Goal: Task Accomplishment & Management: Use online tool/utility

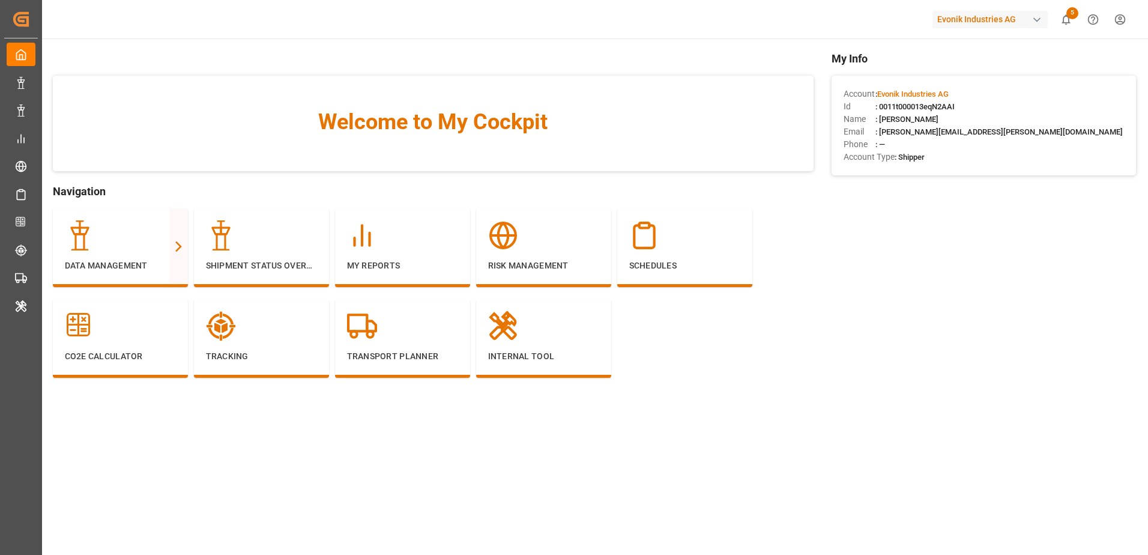
click at [988, 12] on div "Evonik Industries AG" at bounding box center [989, 19] width 115 height 17
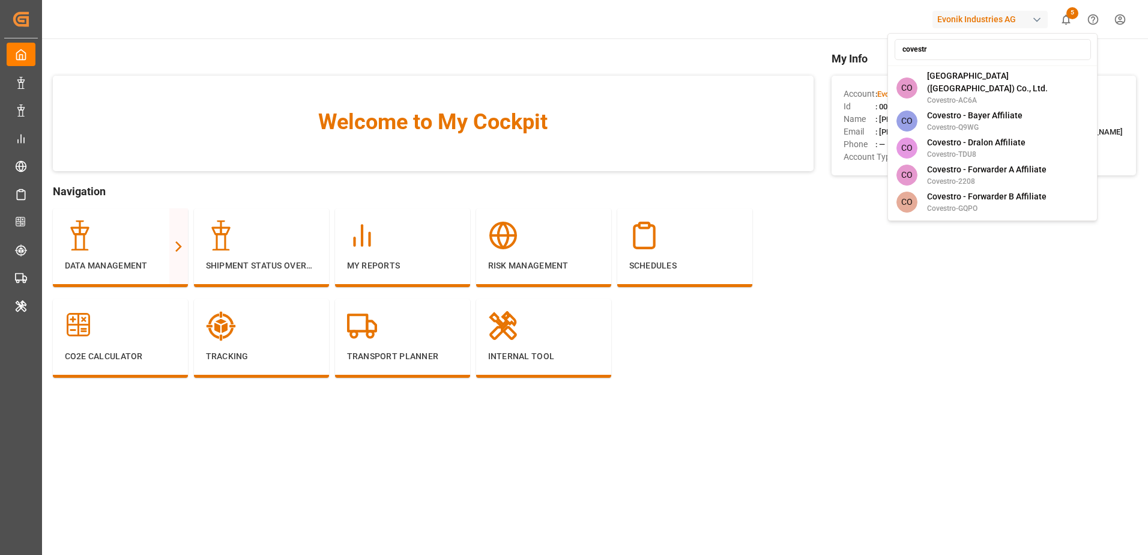
type input "covestro"
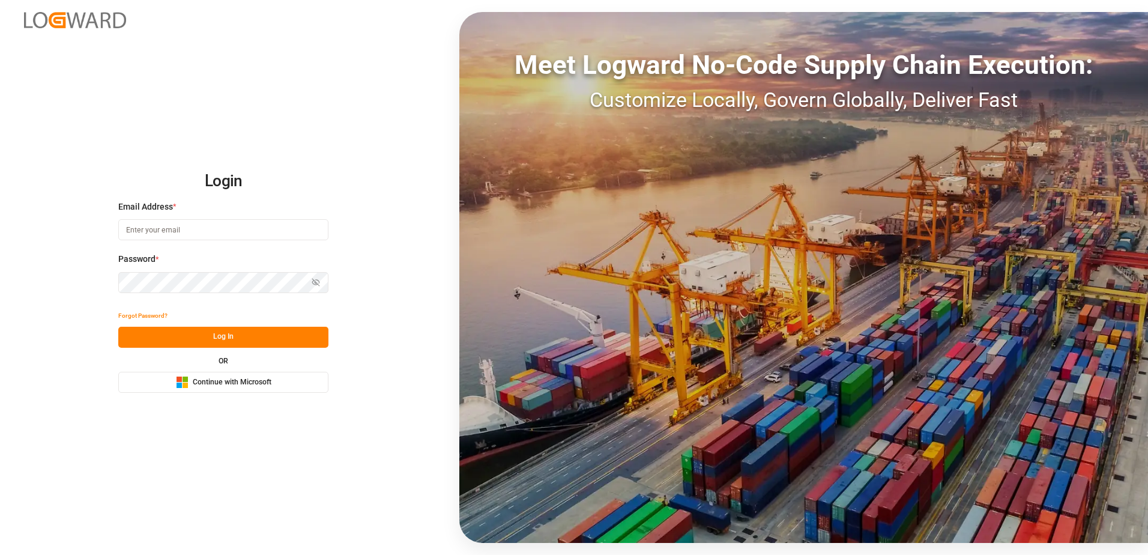
click at [282, 377] on button "Microsoft Logo Continue with Microsoft" at bounding box center [223, 382] width 210 height 21
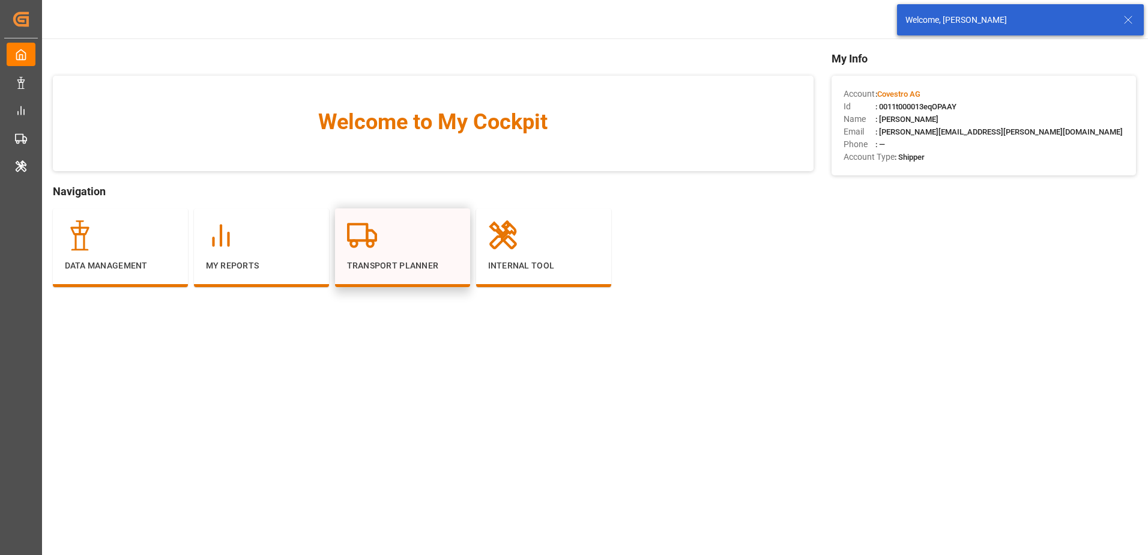
click at [387, 248] on div at bounding box center [402, 235] width 111 height 30
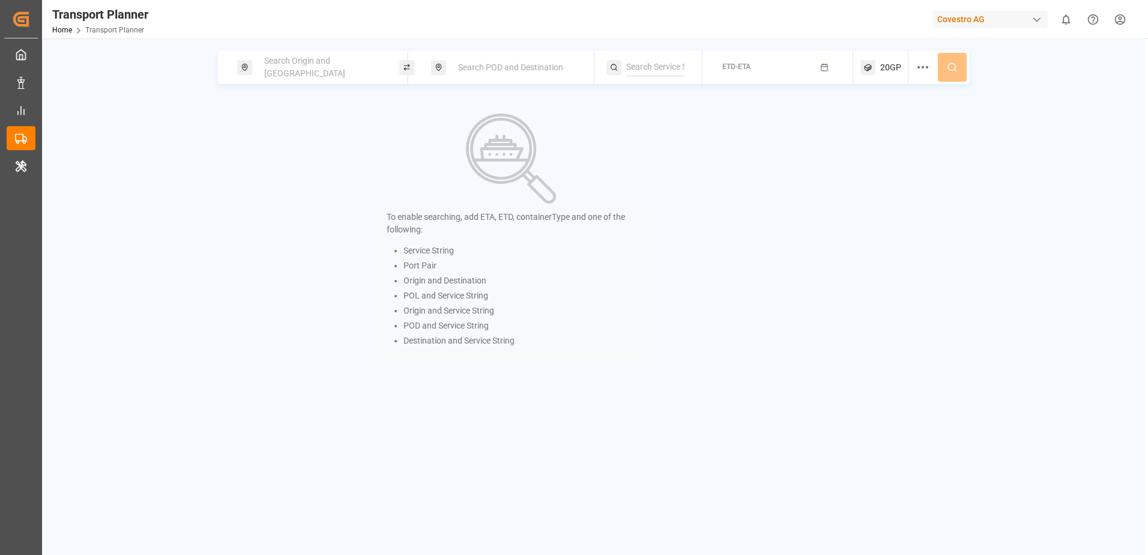
click at [328, 71] on span "Search Origin and [GEOGRAPHIC_DATA]" at bounding box center [304, 67] width 81 height 22
click at [322, 154] on input at bounding box center [311, 163] width 121 height 18
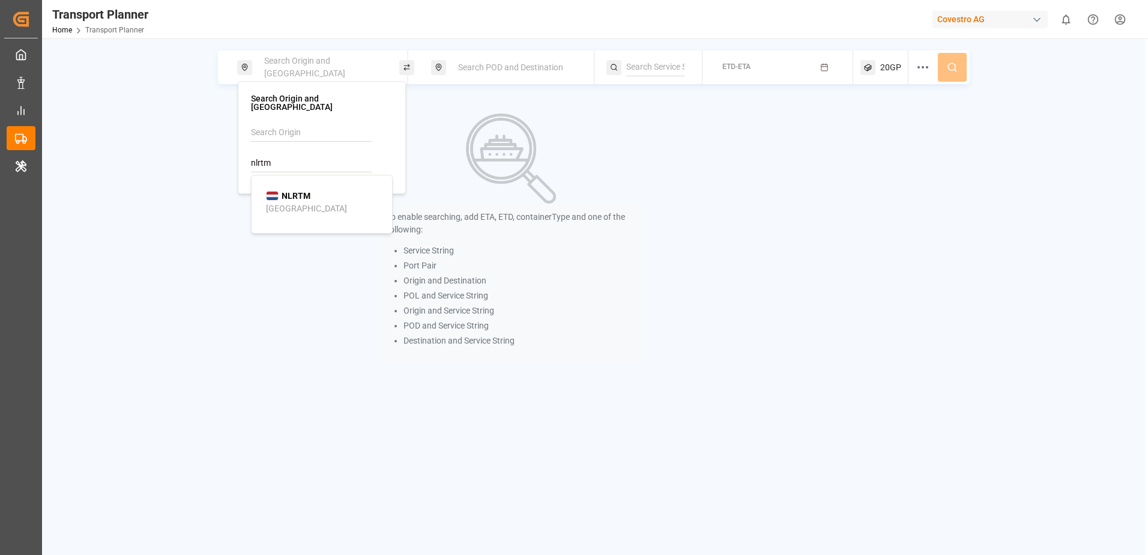
click at [316, 191] on div "NLRTM [GEOGRAPHIC_DATA]" at bounding box center [324, 202] width 116 height 25
type input "NLRTM"
click at [514, 66] on span "Search POD and Destination" at bounding box center [510, 67] width 105 height 10
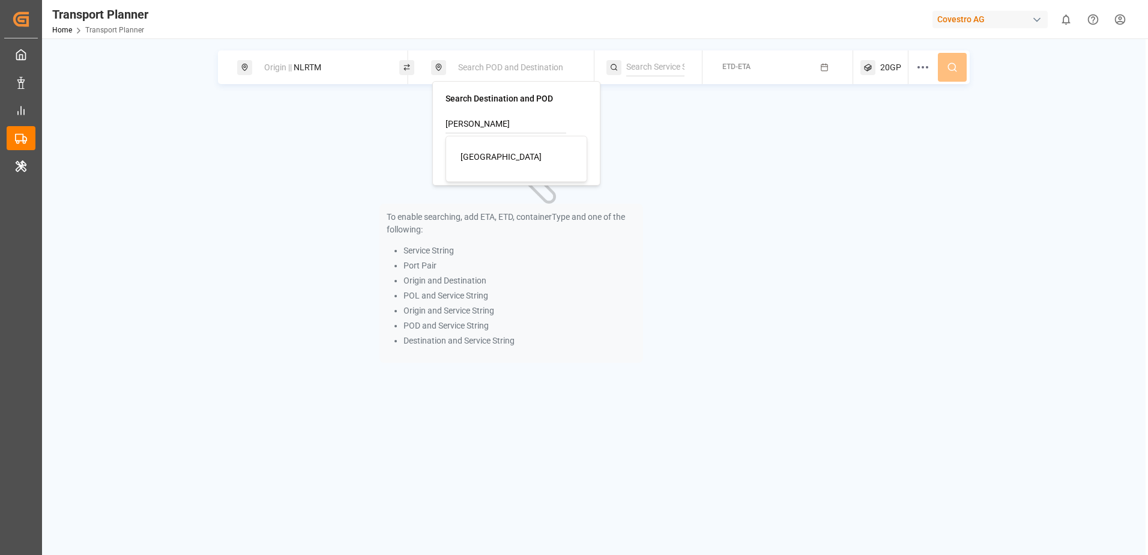
click at [498, 151] on div "[GEOGRAPHIC_DATA]" at bounding box center [518, 157] width 116 height 13
type input "[GEOGRAPHIC_DATA]"
click at [703, 124] on div "To enable searching, add ETA, ETD, containerType and one of the following: Serv…" at bounding box center [511, 237] width 586 height 277
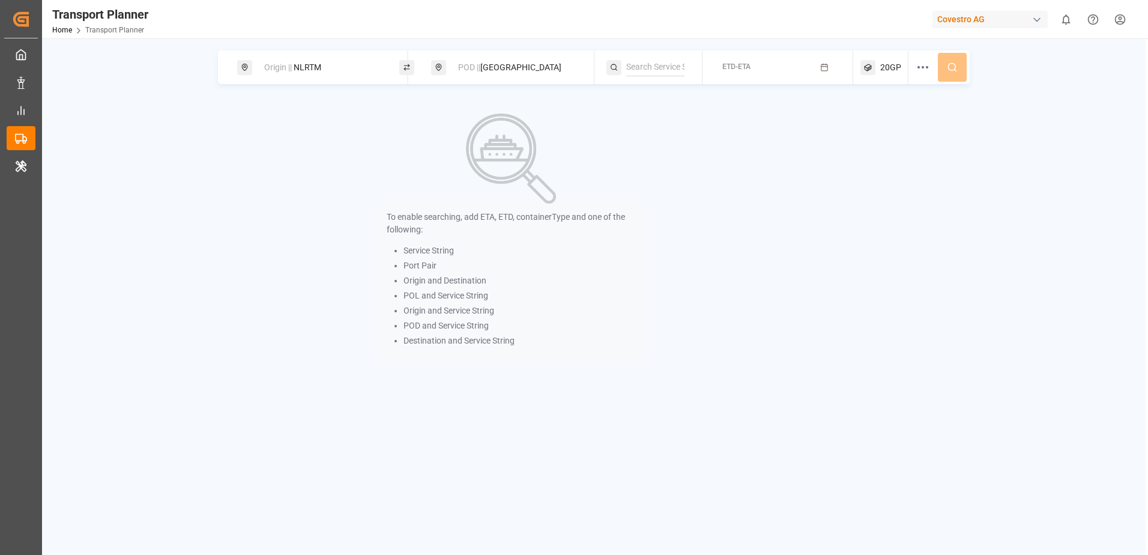
click at [750, 68] on div "ETD-ETA" at bounding box center [736, 67] width 28 height 11
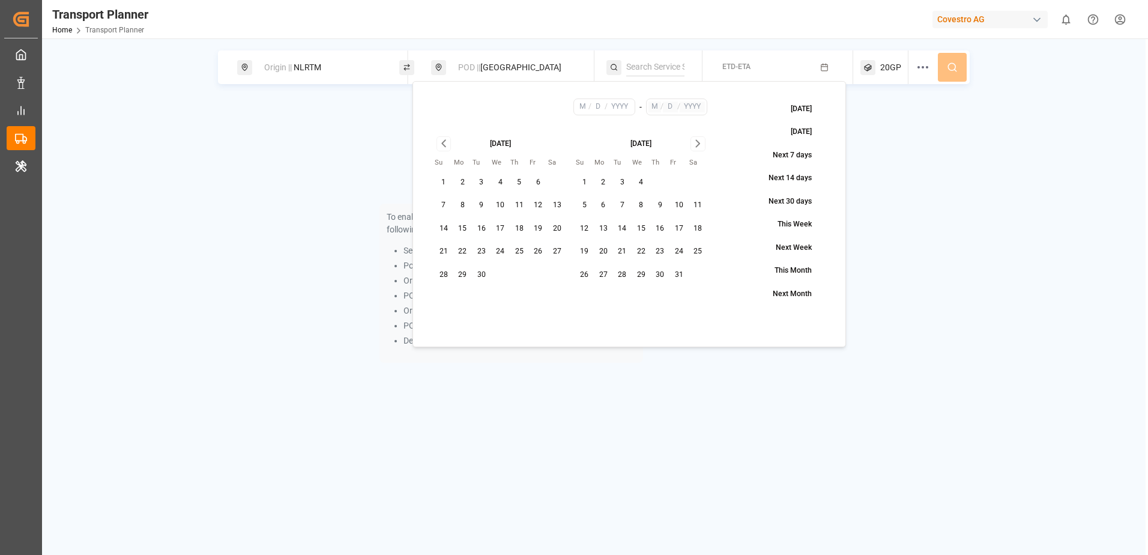
click at [442, 202] on button "7" at bounding box center [443, 205] width 19 height 19
type input "9"
type input "7"
type input "2025"
click at [702, 143] on icon "Go to next month" at bounding box center [698, 143] width 14 height 14
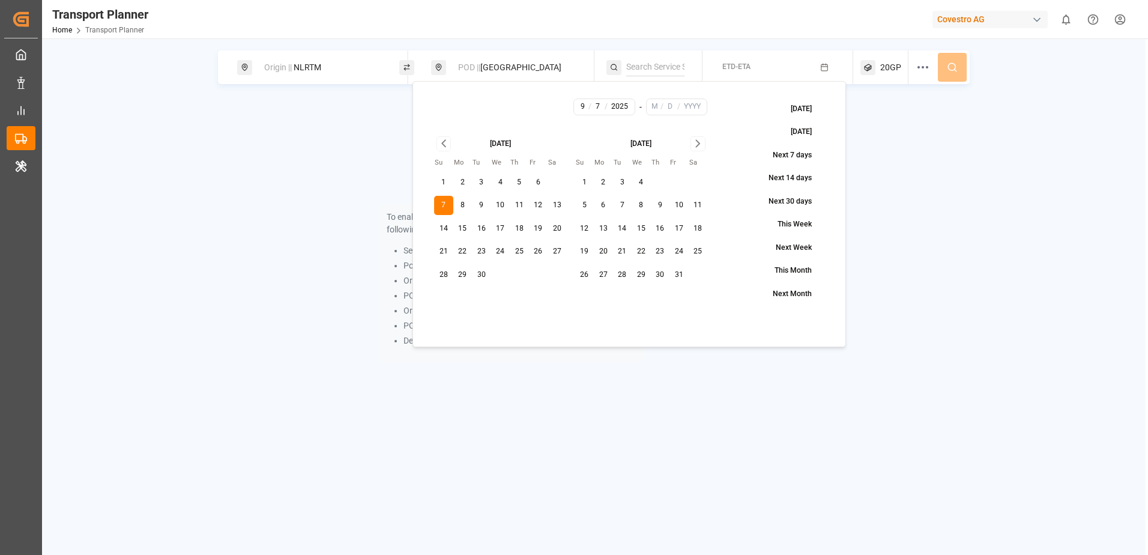
click at [702, 143] on icon "Go to next month" at bounding box center [698, 143] width 14 height 14
click at [499, 272] on button "31" at bounding box center [500, 274] width 19 height 19
type input "12"
type input "31"
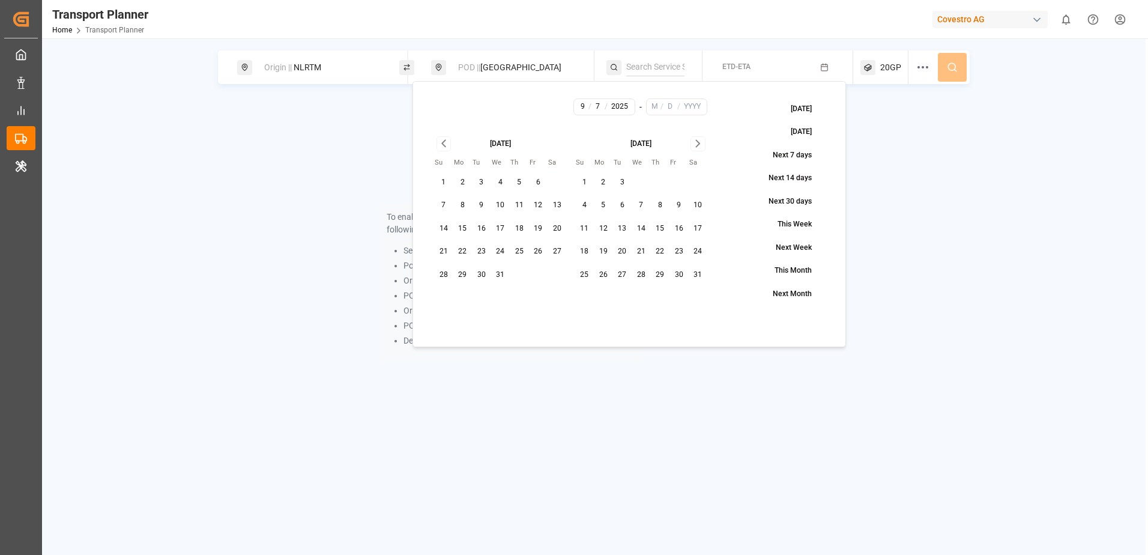
type input "2025"
click at [954, 70] on icon at bounding box center [951, 67] width 11 height 11
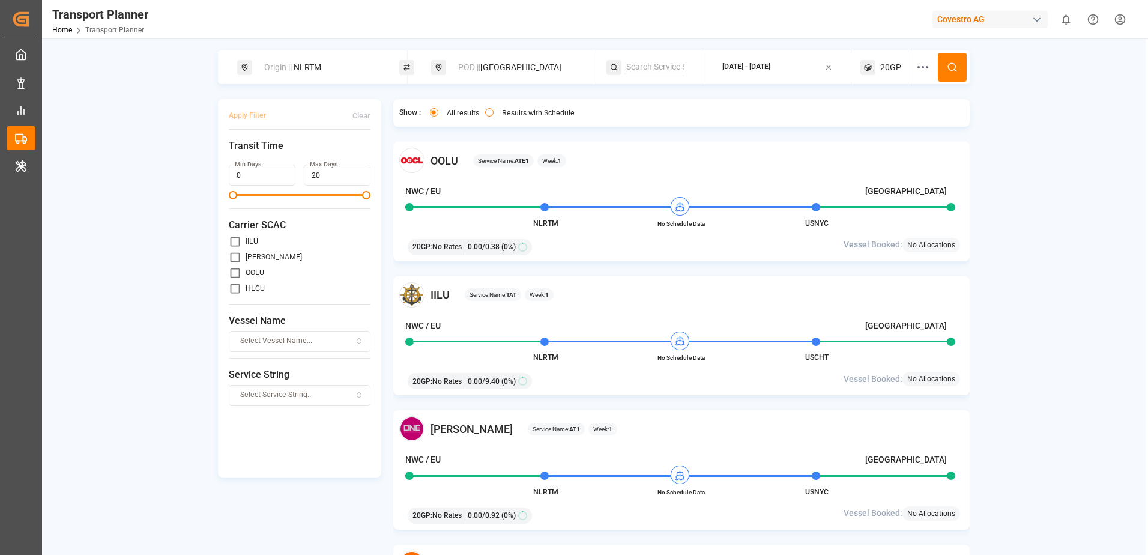
click at [342, 337] on div "Select Vessel Name..." at bounding box center [300, 340] width 136 height 11
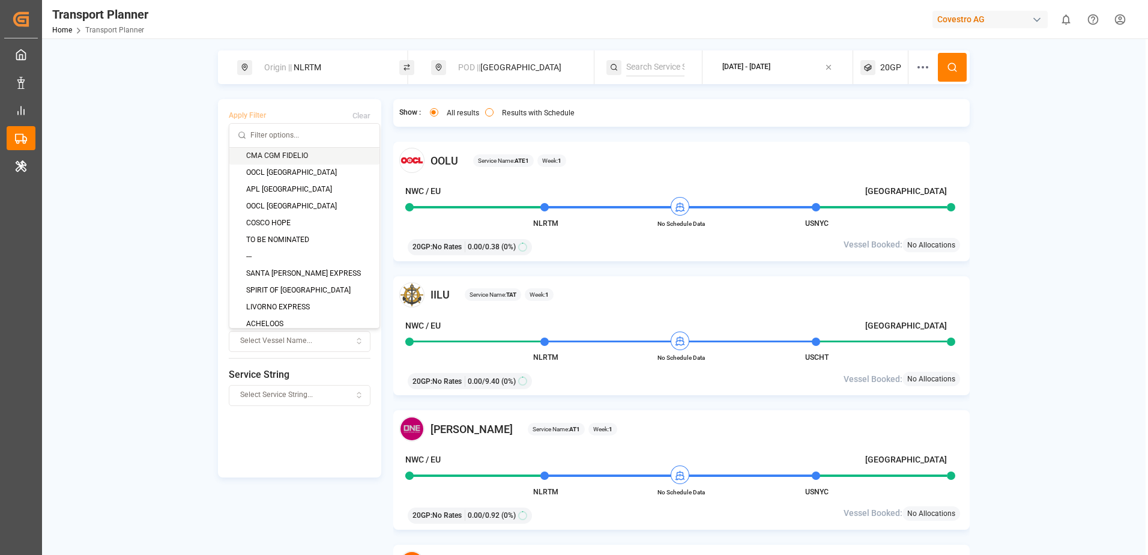
click at [319, 157] on div "CMA CGM FIDELIO" at bounding box center [304, 156] width 150 height 17
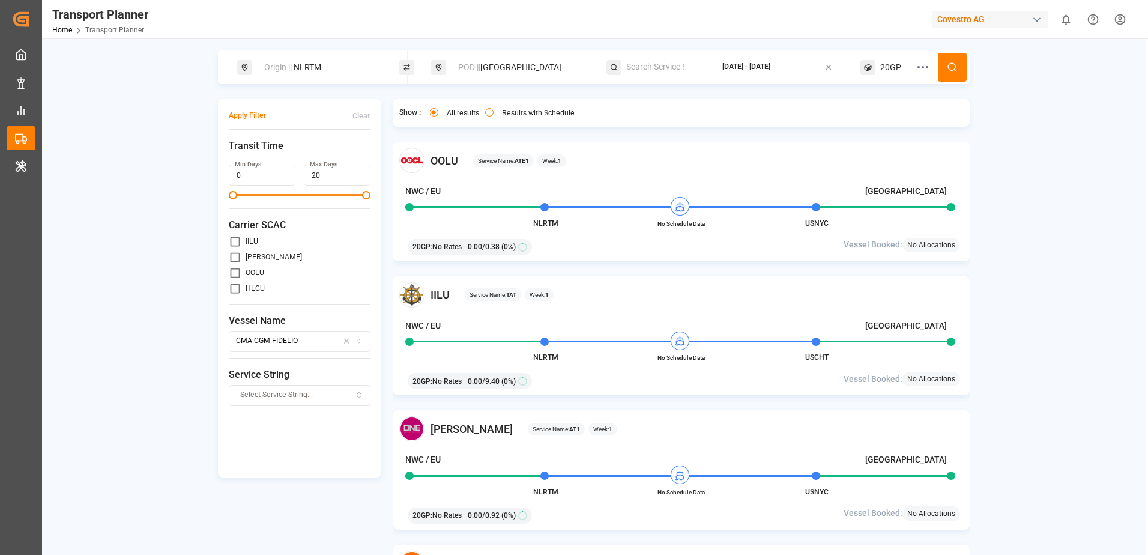
click at [949, 62] on icon at bounding box center [951, 67] width 11 height 11
click at [320, 343] on div "Select Vessel Name..." at bounding box center [300, 340] width 136 height 11
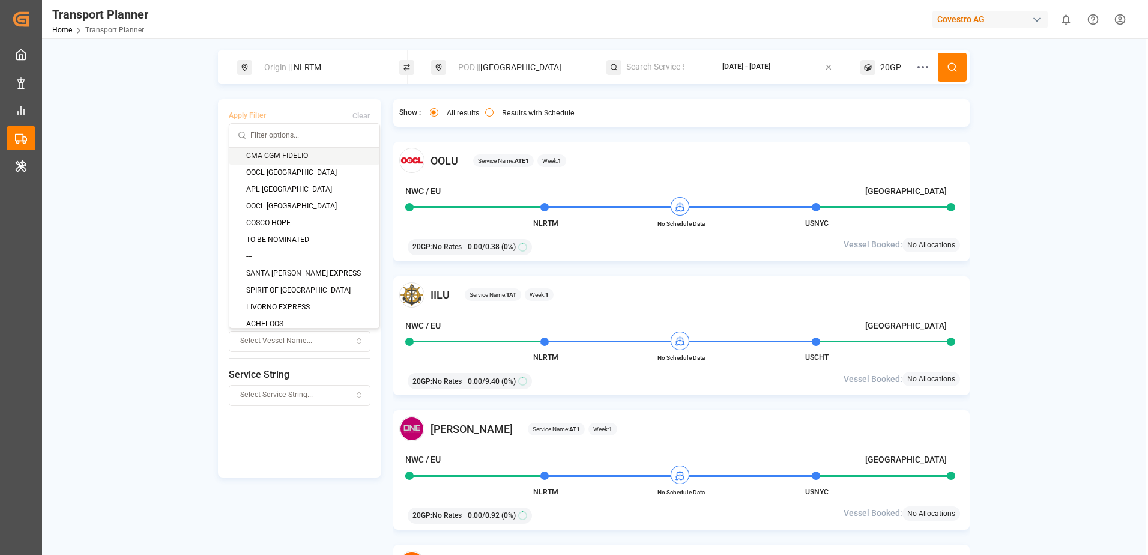
click at [268, 159] on div "CMA CGM FIDELIO" at bounding box center [304, 156] width 150 height 17
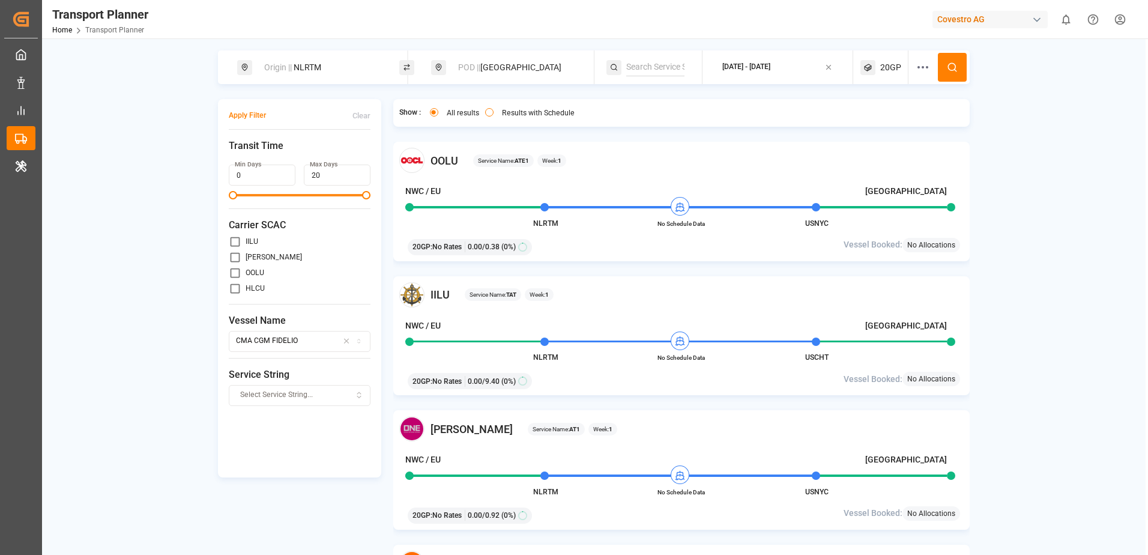
click at [948, 76] on button at bounding box center [951, 67] width 29 height 29
click at [478, 67] on span "POD ||" at bounding box center [469, 67] width 22 height 10
click at [335, 72] on div "Origin || NLRTM" at bounding box center [322, 67] width 130 height 22
click at [373, 160] on icon at bounding box center [376, 164] width 8 height 8
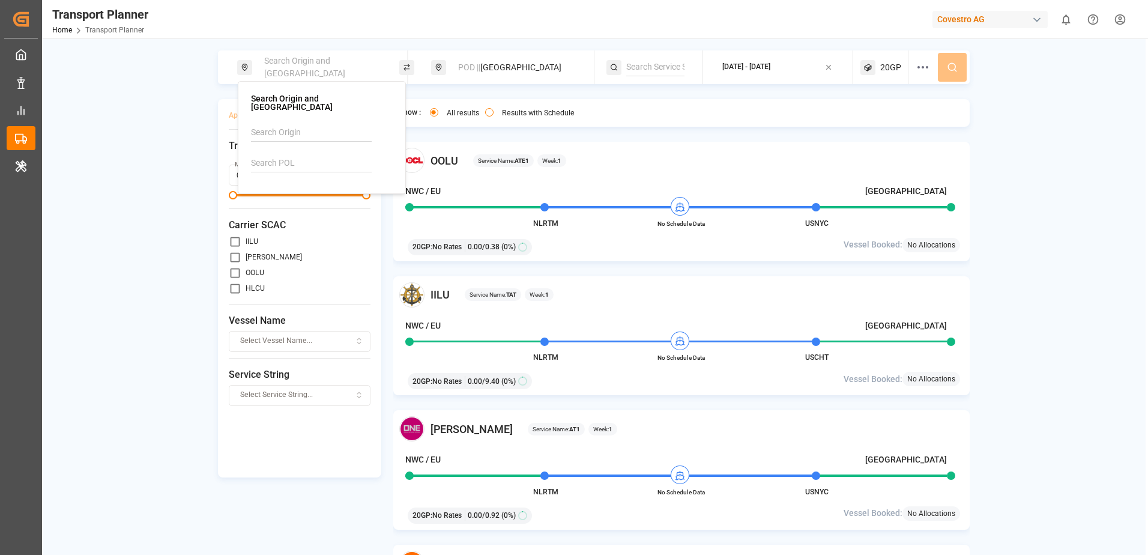
click at [336, 124] on input at bounding box center [311, 133] width 121 height 18
click at [310, 159] on div "NWC / EU" at bounding box center [324, 165] width 116 height 13
type input "NWC / EU"
click at [665, 127] on div "Show : All results Results with Schedule OOLU Service Name: ATE1 Week: 1 NWC / …" at bounding box center [681, 342] width 577 height 486
click at [535, 62] on div "POD || [GEOGRAPHIC_DATA]" at bounding box center [516, 67] width 130 height 22
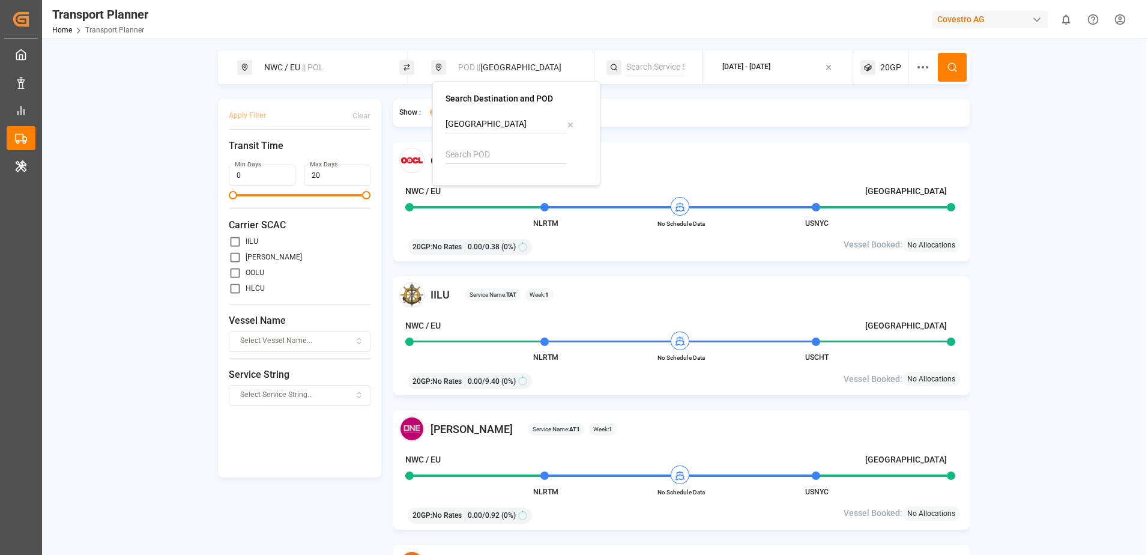
click at [571, 124] on icon at bounding box center [570, 125] width 8 height 8
click at [518, 148] on input at bounding box center [505, 155] width 121 height 18
click at [536, 183] on div "USILM Wilmington" at bounding box center [518, 193] width 116 height 25
type input "USILM"
click at [769, 146] on div "OOLU Service Name: ATE1 Week: 1 NWC / [GEOGRAPHIC_DATA] Allentown NLRTM No Sche…" at bounding box center [681, 201] width 577 height 119
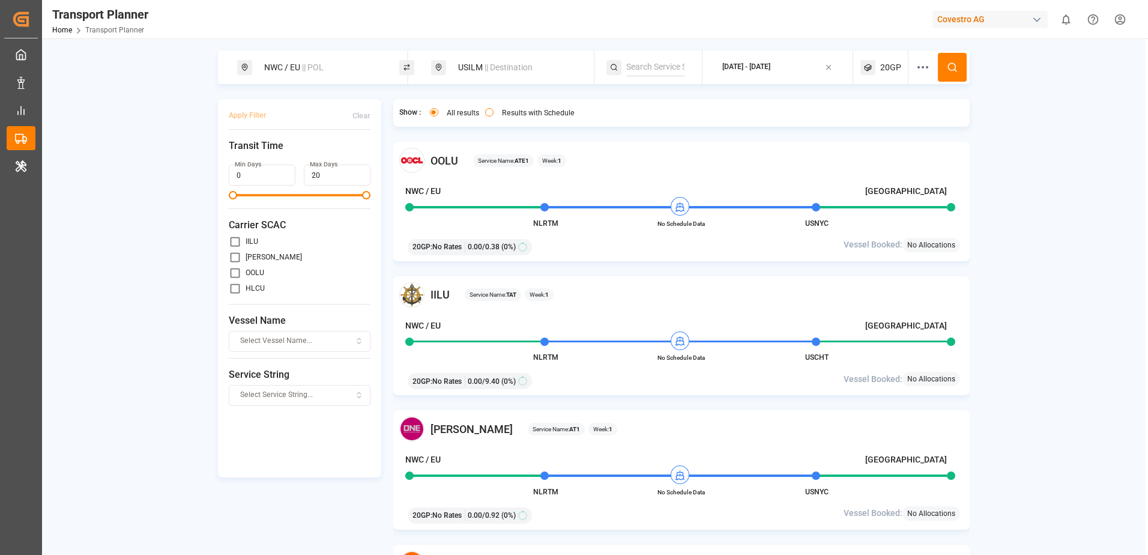
click at [885, 62] on span "20GP" at bounding box center [890, 67] width 21 height 13
click at [873, 122] on small "20GP" at bounding box center [862, 125] width 42 height 8
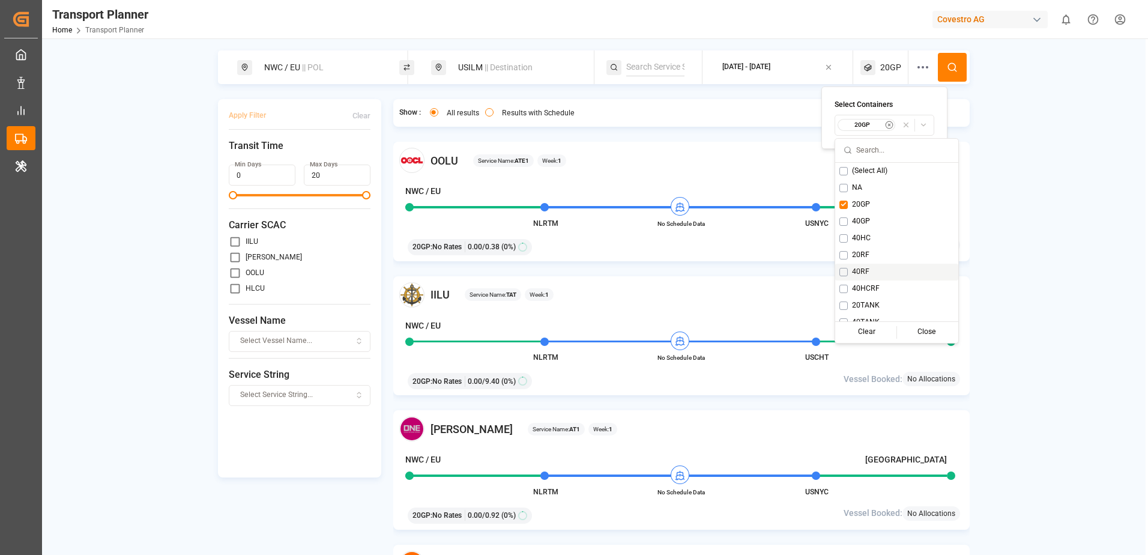
click at [841, 271] on button "Suggestions" at bounding box center [843, 272] width 8 height 8
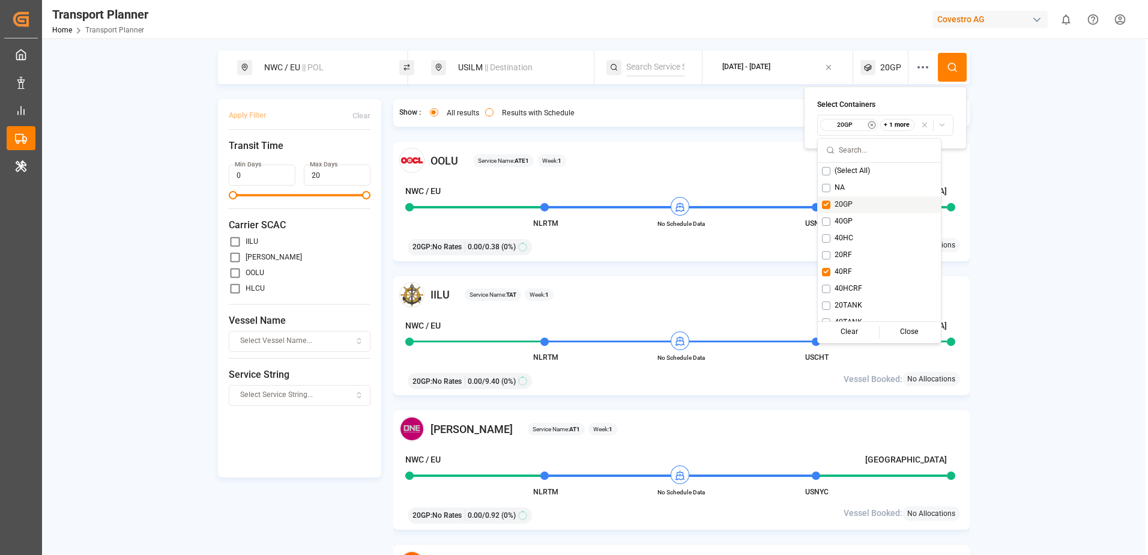
click at [830, 204] on div "20GP" at bounding box center [878, 204] width 123 height 17
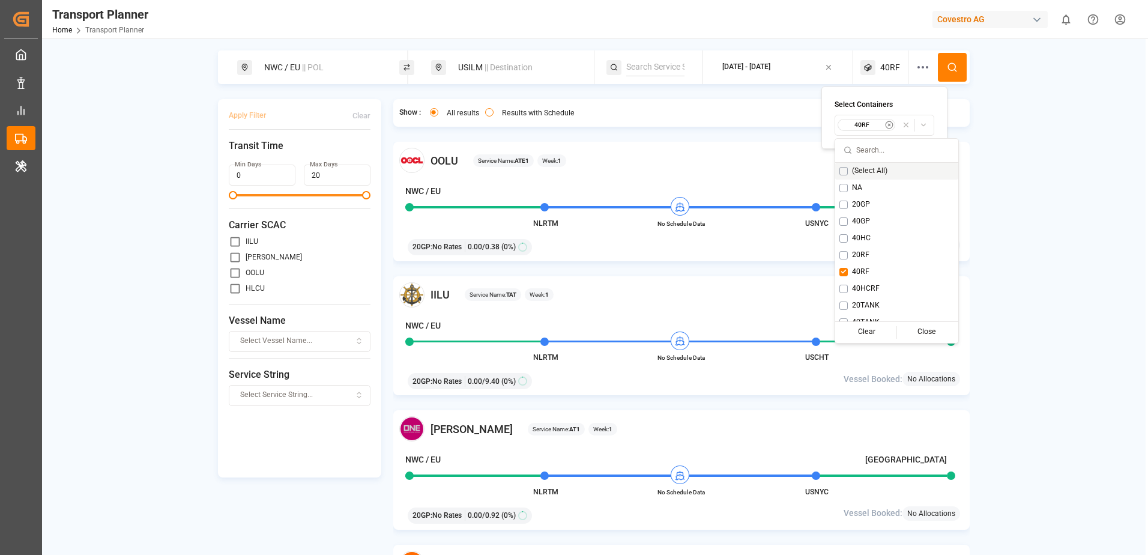
click at [921, 92] on div "Select Containers 40RF" at bounding box center [884, 117] width 126 height 62
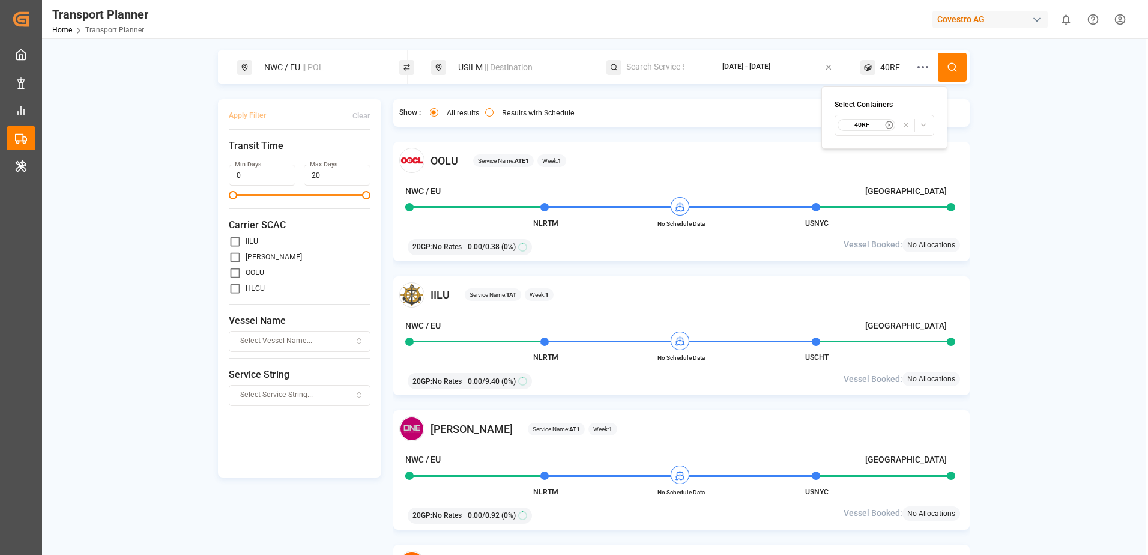
click at [947, 65] on icon at bounding box center [951, 67] width 11 height 11
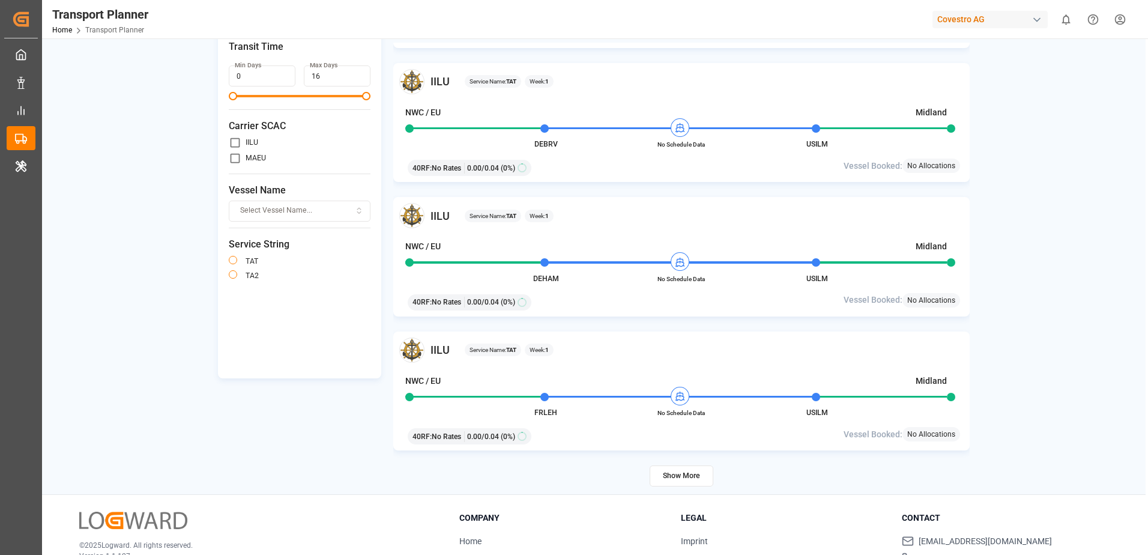
scroll to position [175, 0]
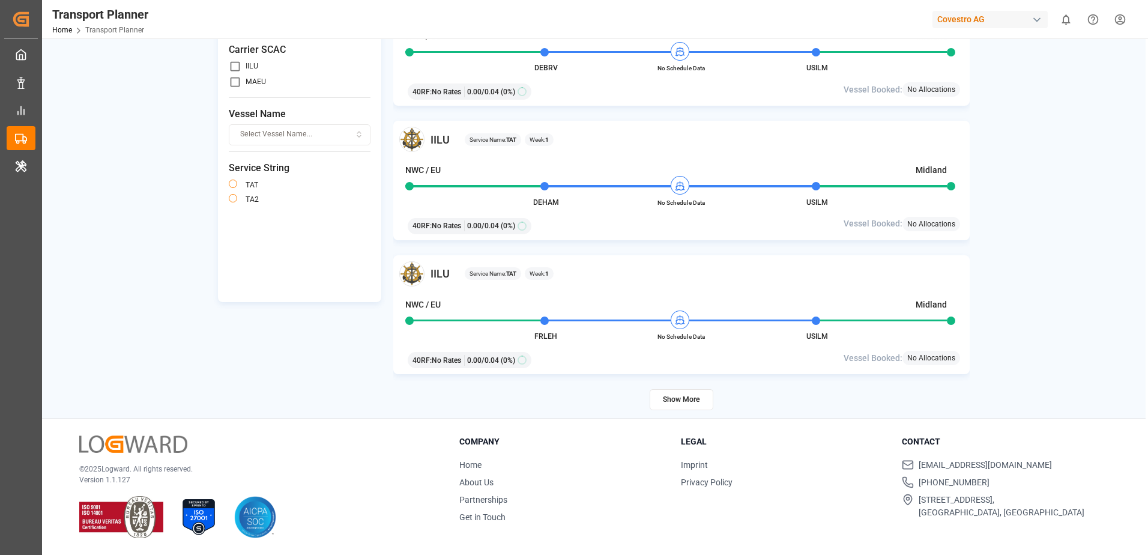
click at [673, 400] on button "Show More" at bounding box center [681, 399] width 64 height 21
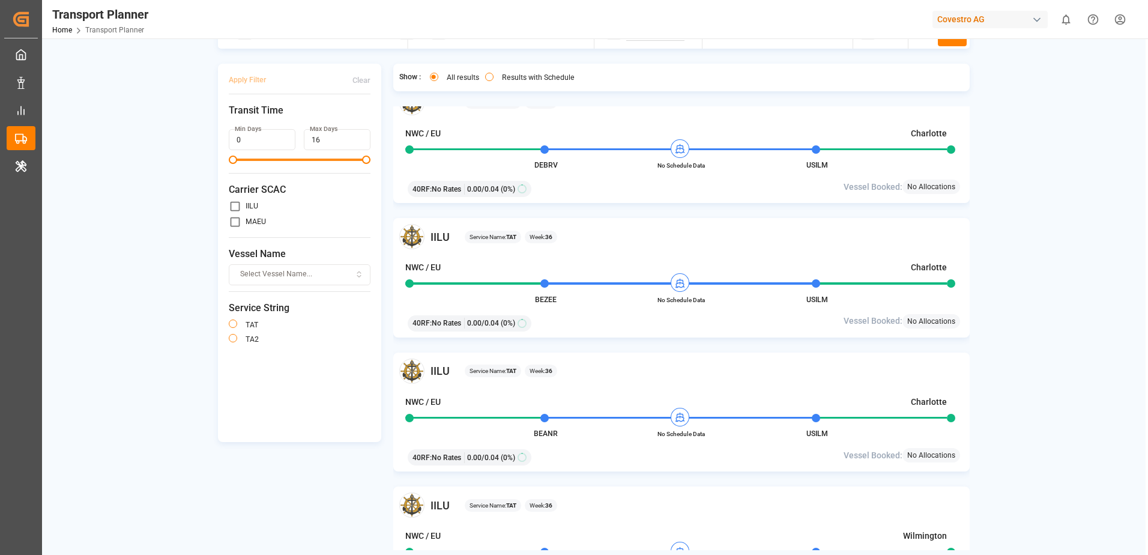
scroll to position [0, 0]
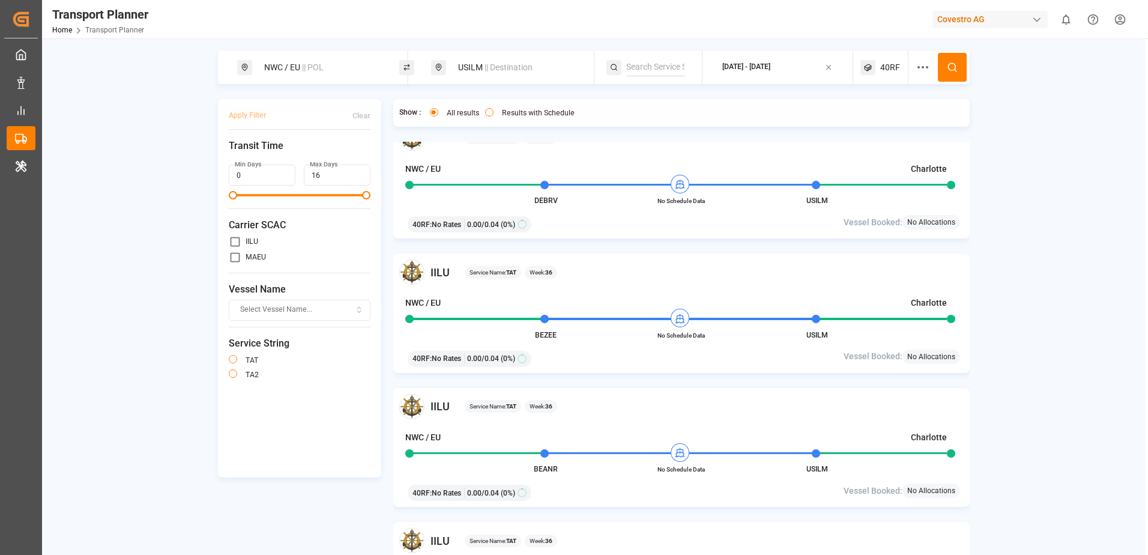
click at [923, 65] on icon at bounding box center [922, 67] width 14 height 14
click at [922, 208] on span "Select Carrier SCAC..." at bounding box center [915, 213] width 70 height 11
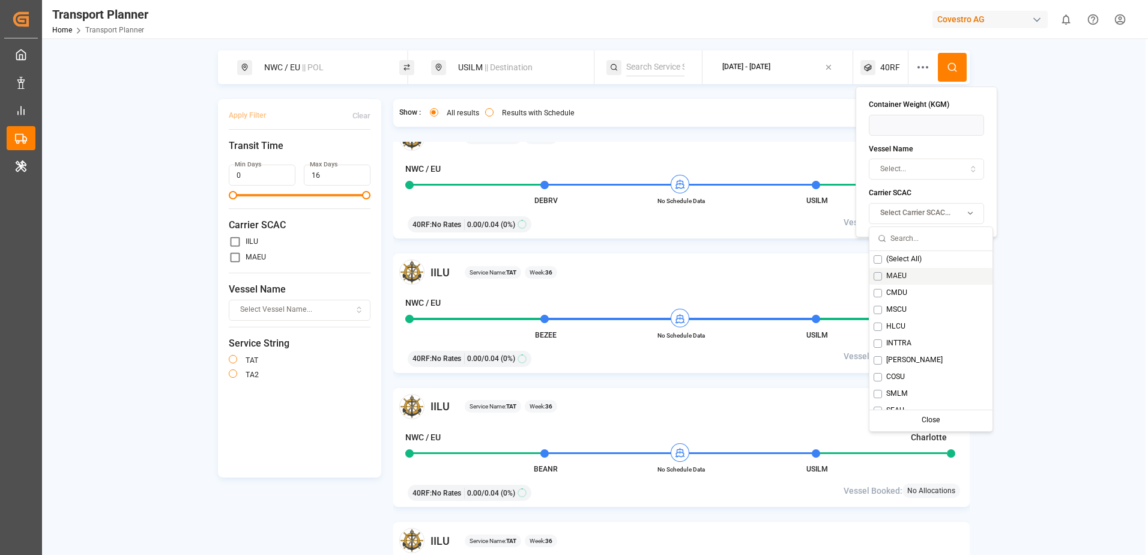
click at [883, 275] on div "MAEU" at bounding box center [930, 276] width 123 height 17
click at [949, 70] on icon at bounding box center [951, 67] width 11 height 11
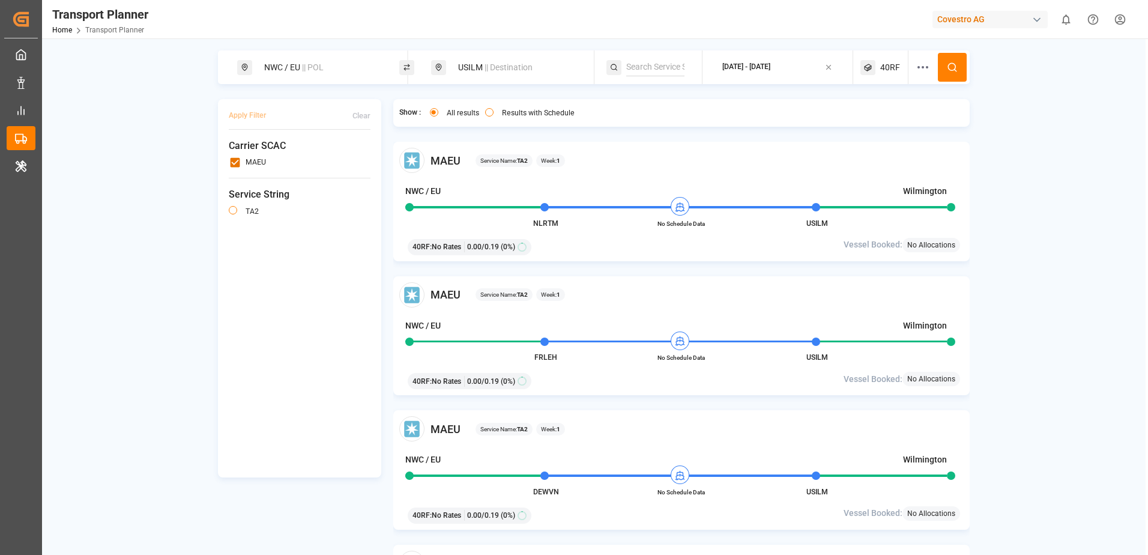
click at [484, 64] on span "|| Destination" at bounding box center [508, 67] width 48 height 10
click at [571, 155] on icon at bounding box center [570, 155] width 4 height 4
click at [525, 125] on input at bounding box center [505, 124] width 121 height 18
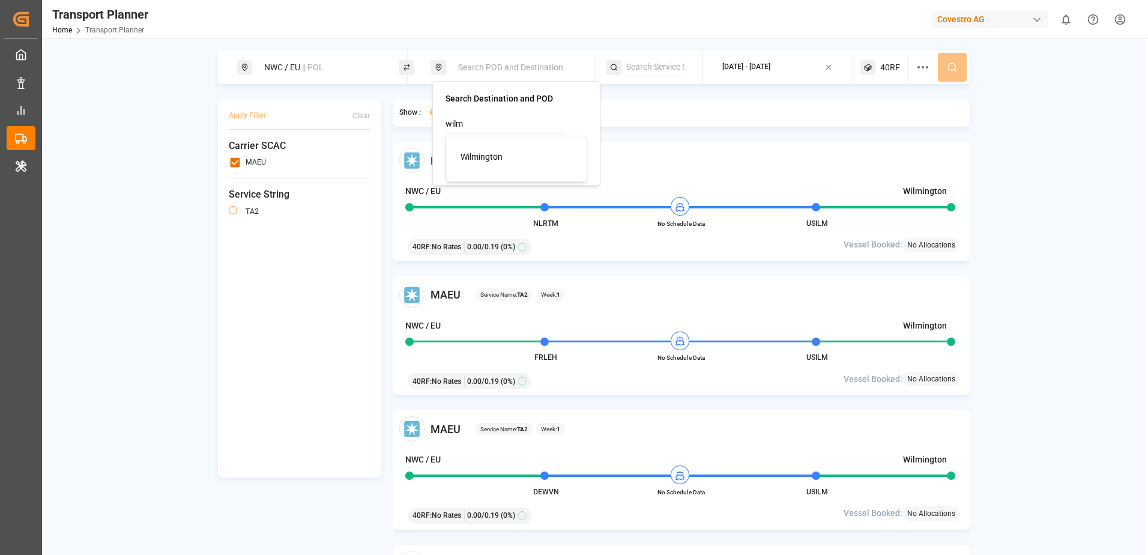
click at [498, 152] on span "Wilmington" at bounding box center [481, 157] width 42 height 10
type input "Wilmington"
click at [943, 68] on button at bounding box center [951, 67] width 29 height 29
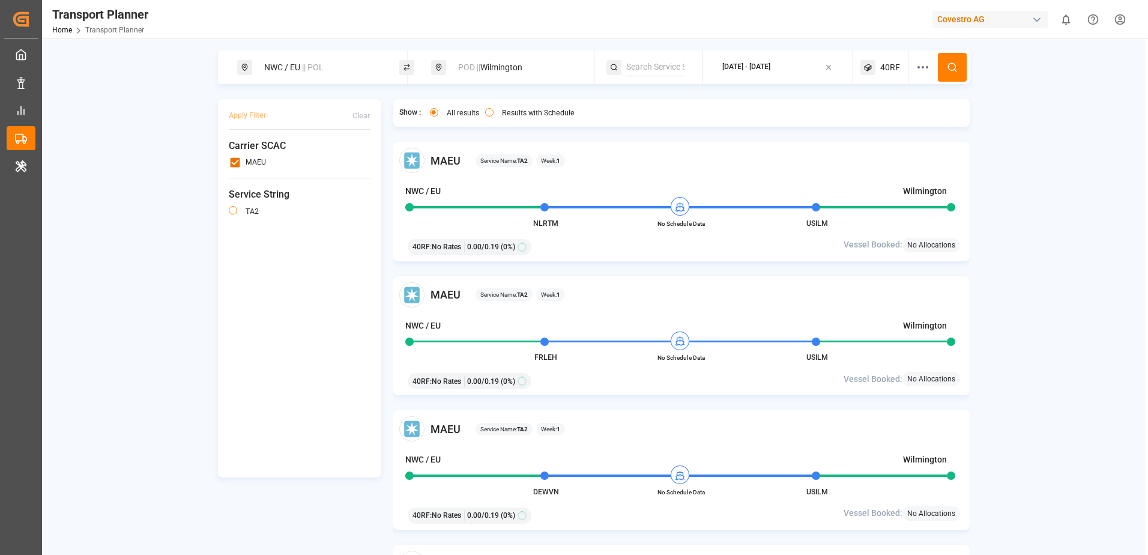
click at [916, 69] on icon at bounding box center [922, 67] width 14 height 14
click at [931, 213] on icon "button" at bounding box center [931, 213] width 8 height 8
click at [952, 61] on button at bounding box center [951, 67] width 29 height 29
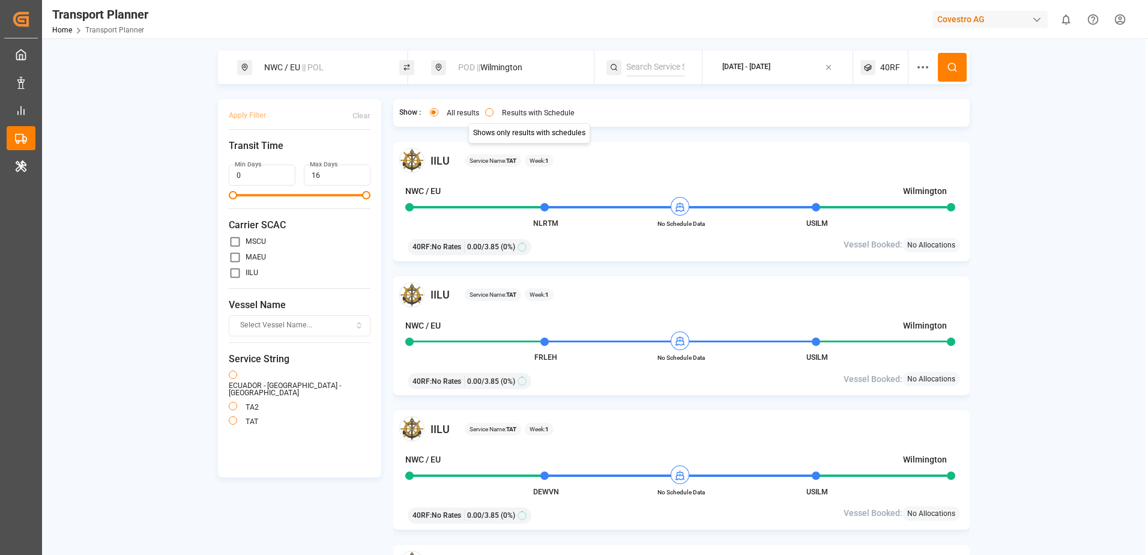
click at [492, 113] on button "Results with Schedule" at bounding box center [489, 112] width 8 height 8
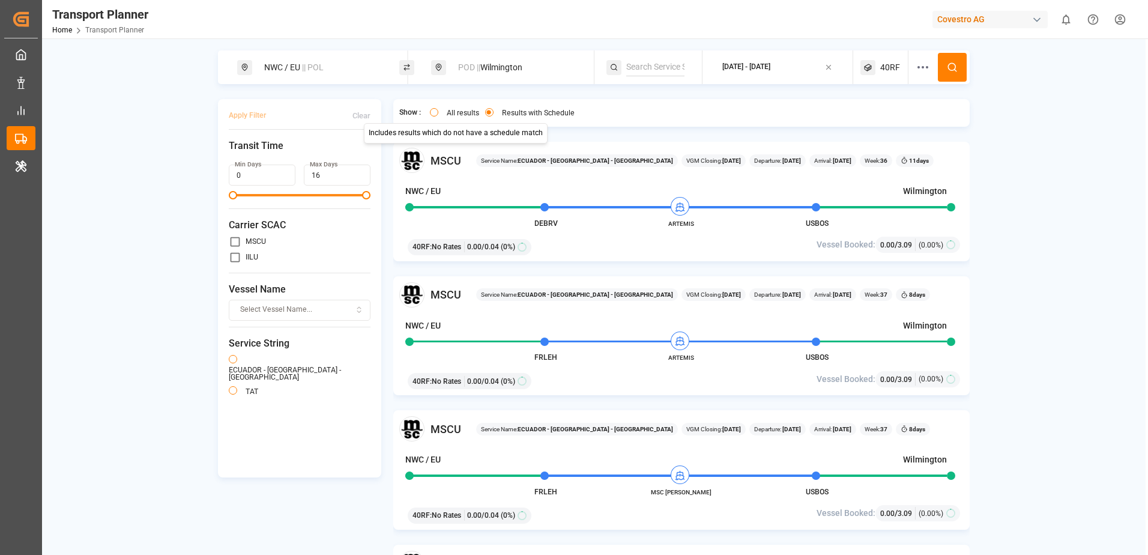
click at [433, 112] on button "All results" at bounding box center [434, 112] width 8 height 8
